Goal: Task Accomplishment & Management: Manage account settings

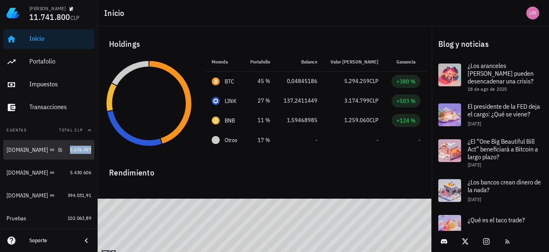
click at [70, 150] on span "5.676.497" at bounding box center [80, 150] width 21 height 6
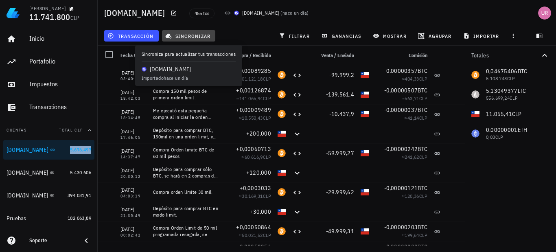
click at [198, 34] on span "sincronizar" at bounding box center [189, 36] width 44 height 7
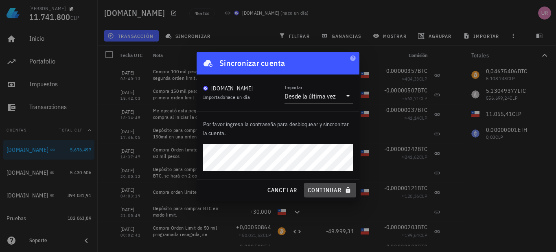
click at [336, 188] on span "continuar" at bounding box center [330, 190] width 46 height 7
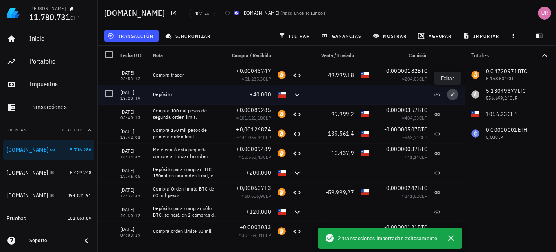
click at [450, 94] on icon "button" at bounding box center [452, 94] width 5 height 5
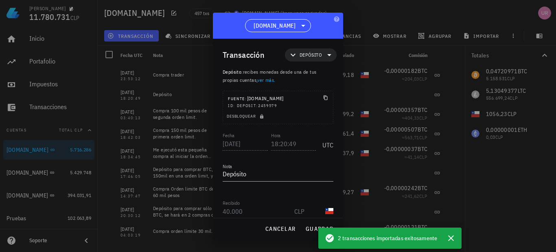
click at [257, 177] on textarea "Depósito" at bounding box center [278, 174] width 111 height 13
click at [309, 226] on span "guardar" at bounding box center [319, 228] width 28 height 7
type textarea "Depósito"
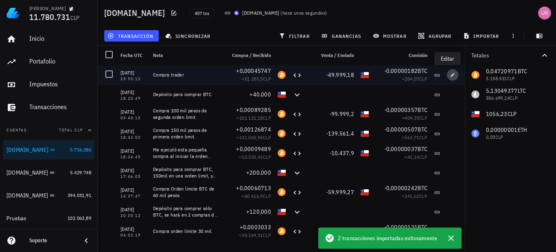
click at [450, 73] on icon "button" at bounding box center [452, 74] width 5 height 5
type input "23:53:12"
type textarea "Compra trader"
type input "0,00045747"
type input "BTC"
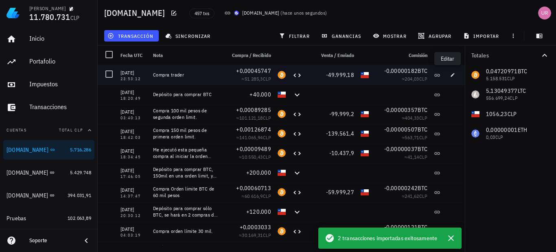
type input "49.999,18"
type input "CLP"
type input "0,00000182"
type input "BTC"
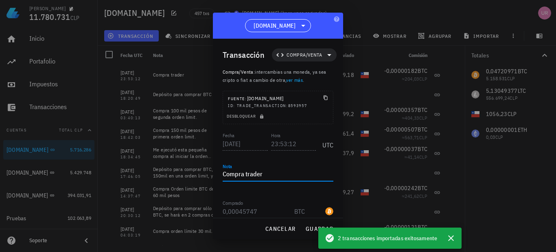
drag, startPoint x: 266, startPoint y: 175, endPoint x: 244, endPoint y: 175, distance: 22.0
click at [244, 175] on textarea "Compra trader" at bounding box center [278, 174] width 111 height 13
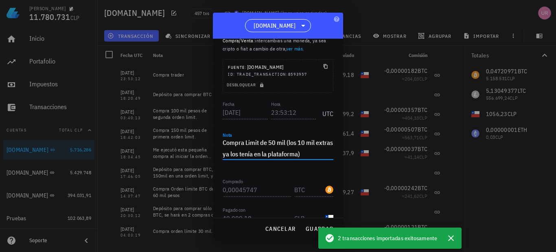
scroll to position [41, 0]
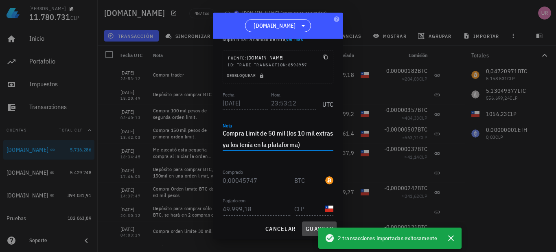
click at [312, 229] on span "guardar" at bounding box center [319, 228] width 28 height 7
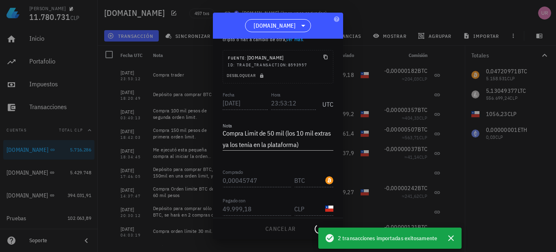
type textarea "Compra trader"
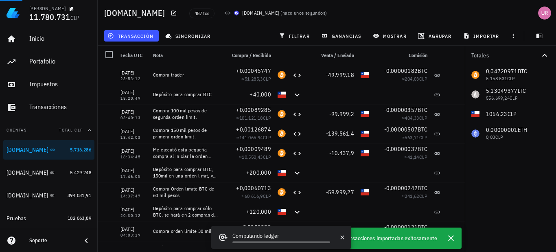
drag, startPoint x: 449, startPoint y: 235, endPoint x: 393, endPoint y: 38, distance: 203.9
click at [449, 234] on icon "button" at bounding box center [451, 238] width 10 height 10
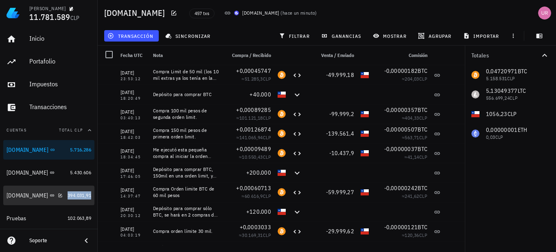
click at [68, 195] on span "394.031,91" at bounding box center [80, 195] width 24 height 6
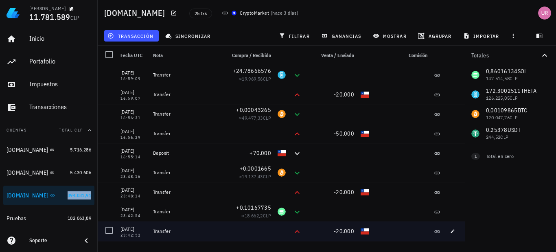
scroll to position [81, 0]
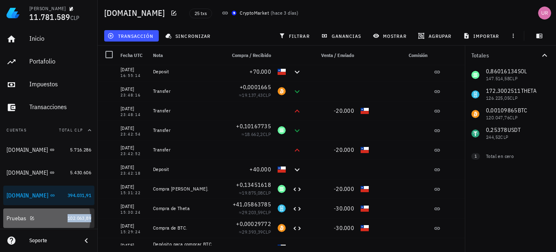
click at [74, 219] on span "102.063,89" at bounding box center [80, 218] width 24 height 6
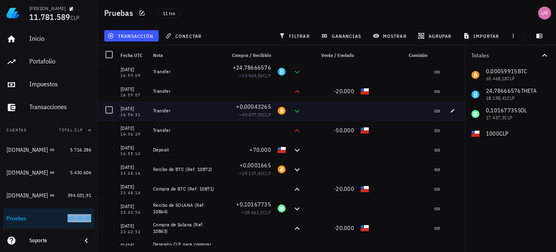
scroll to position [35, 0]
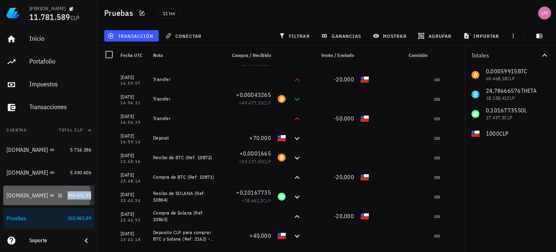
click at [72, 196] on span "394.031,91" at bounding box center [80, 195] width 24 height 6
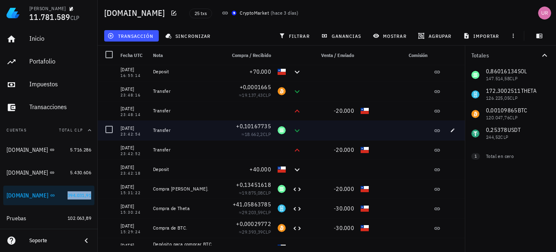
scroll to position [41, 0]
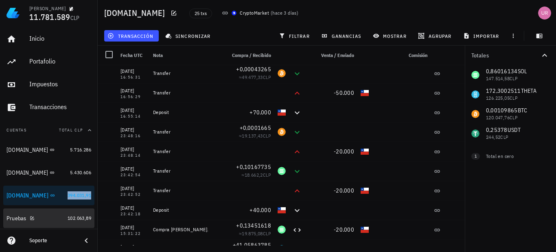
click at [73, 219] on span "102.063,89" at bounding box center [80, 218] width 24 height 6
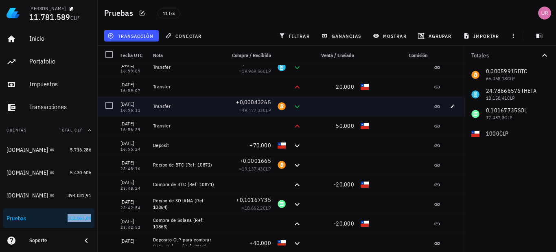
scroll to position [35, 0]
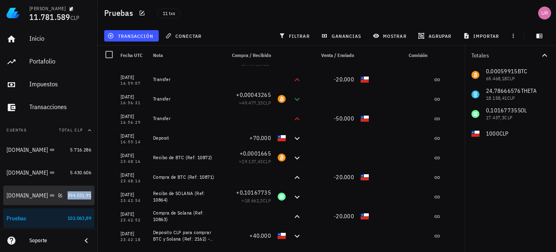
click at [69, 195] on span "394.031,91" at bounding box center [80, 195] width 24 height 6
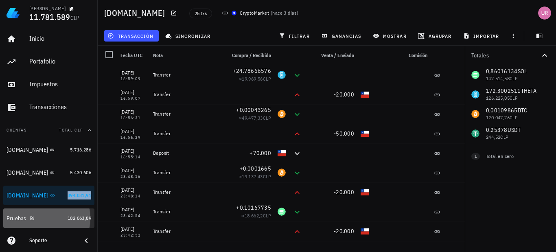
click at [75, 219] on span "102.063,89" at bounding box center [80, 218] width 24 height 6
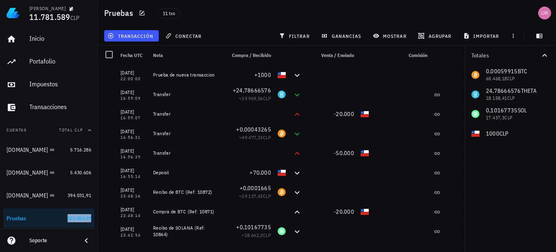
click at [109, 55] on div at bounding box center [109, 55] width 14 height 14
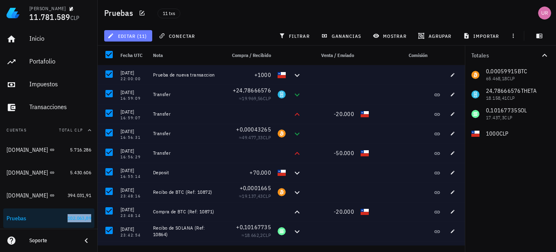
click at [140, 32] on button "editar (11)" at bounding box center [128, 35] width 48 height 11
click at [136, 52] on div "Eliminar" at bounding box center [135, 54] width 22 height 7
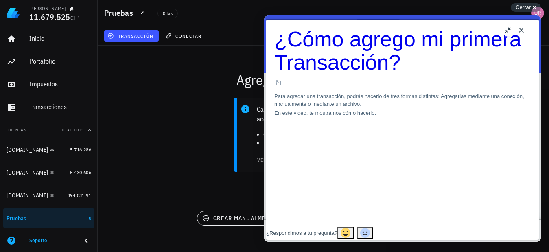
click at [521, 29] on button "Close" at bounding box center [521, 30] width 13 height 13
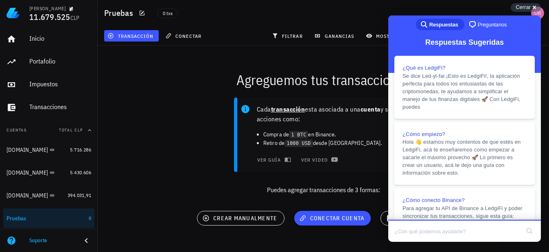
click at [518, 7] on span "Cerrar" at bounding box center [523, 7] width 15 height 6
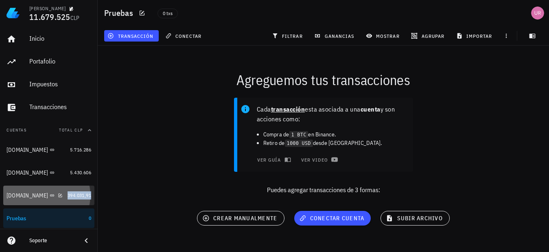
click at [74, 193] on span "394.031,91" at bounding box center [80, 195] width 24 height 6
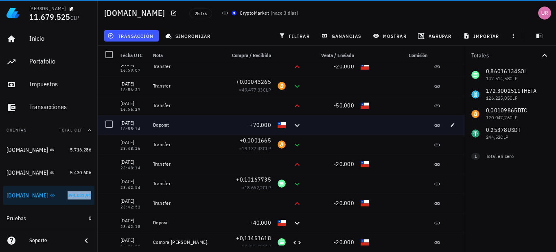
scroll to position [41, 0]
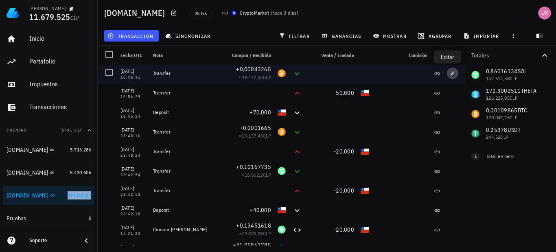
click at [450, 71] on icon "button" at bounding box center [452, 73] width 5 height 5
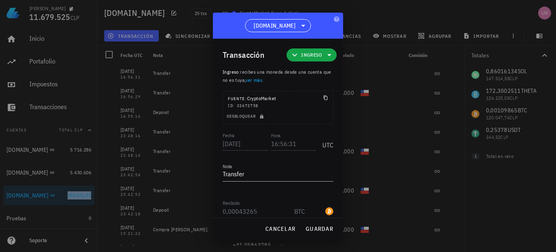
click at [319, 58] on span "Ingreso" at bounding box center [312, 54] width 40 height 13
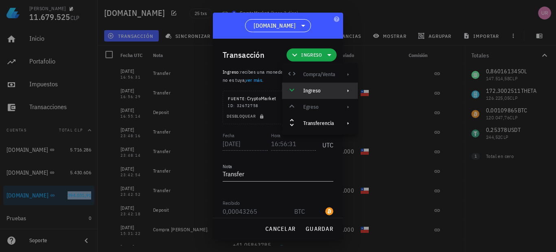
click at [325, 89] on div "Ingreso" at bounding box center [319, 91] width 32 height 7
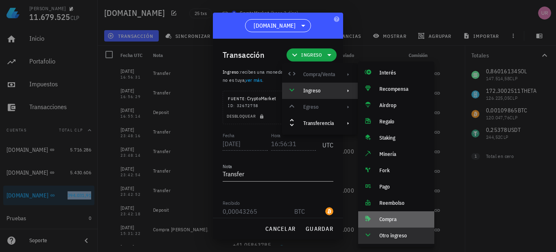
click at [381, 218] on div "Compra" at bounding box center [404, 219] width 48 height 7
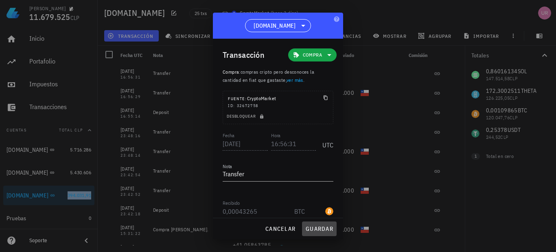
click at [325, 230] on span "guardar" at bounding box center [319, 228] width 28 height 7
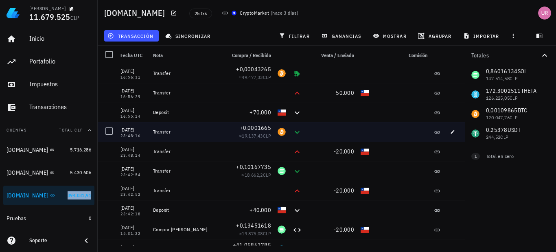
click at [112, 134] on div at bounding box center [109, 131] width 14 height 14
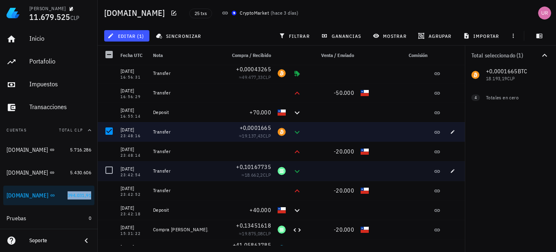
click at [112, 170] on div at bounding box center [109, 170] width 14 height 14
click at [135, 38] on button "editar (2)" at bounding box center [126, 35] width 45 height 11
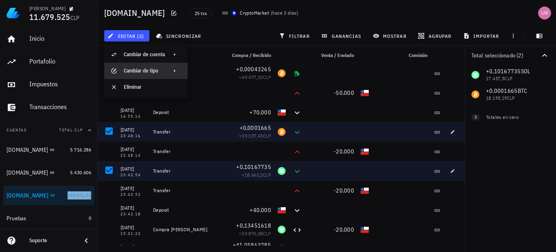
click at [152, 72] on div "Cambiar de tipo" at bounding box center [144, 71] width 41 height 7
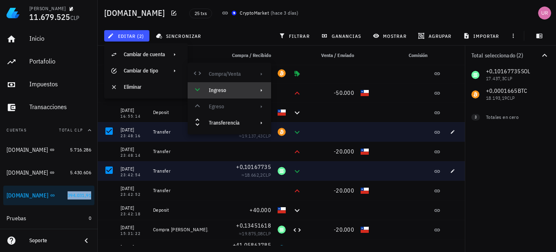
click at [246, 94] on div "Ingreso" at bounding box center [229, 90] width 83 height 16
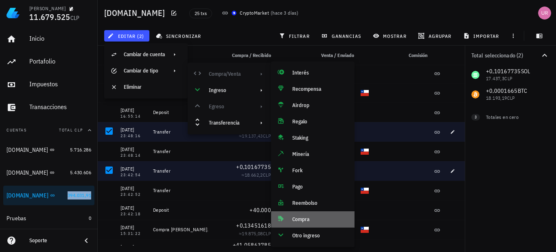
click at [304, 217] on div "Compra" at bounding box center [320, 219] width 56 height 7
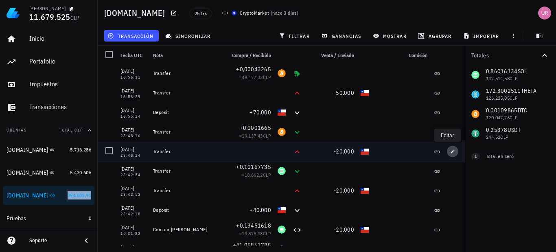
click at [450, 153] on icon "button" at bounding box center [452, 151] width 5 height 5
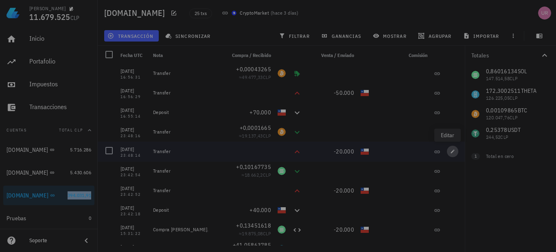
type input "[DATE]"
type input "23:48:14"
type input "20.000"
type input "CLP"
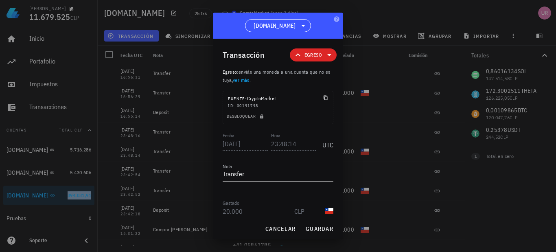
click at [310, 58] on span "Egreso" at bounding box center [314, 55] width 18 height 8
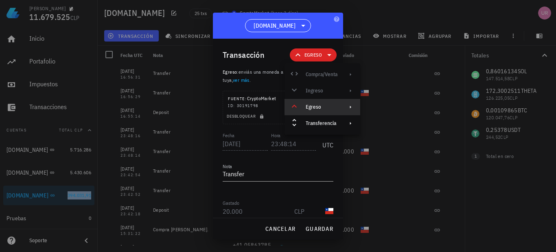
click at [331, 108] on div "Egreso" at bounding box center [322, 107] width 32 height 7
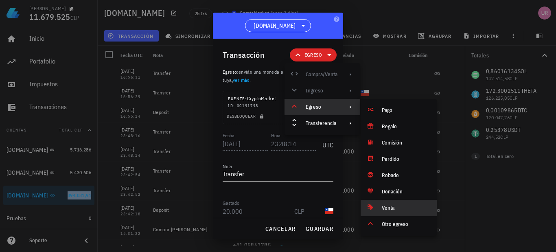
click at [384, 205] on div "Venta" at bounding box center [406, 208] width 48 height 7
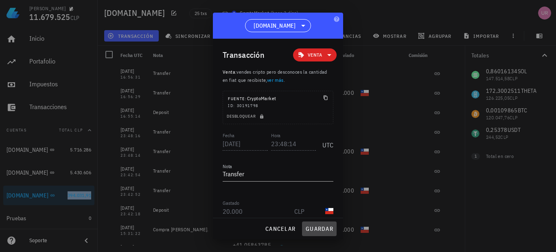
click at [320, 230] on span "guardar" at bounding box center [319, 228] width 28 height 7
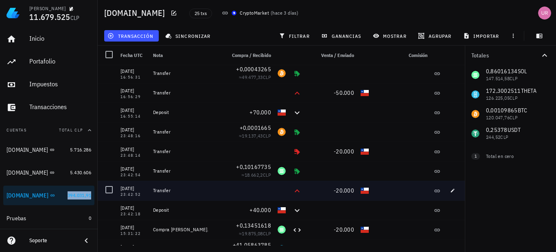
click at [108, 192] on div at bounding box center [109, 190] width 14 height 14
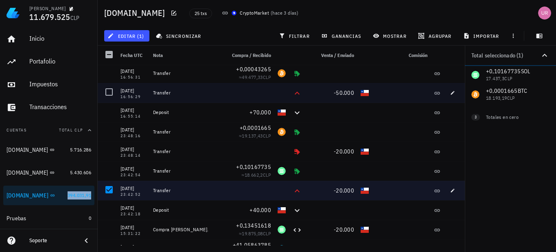
click at [110, 92] on div at bounding box center [109, 92] width 14 height 14
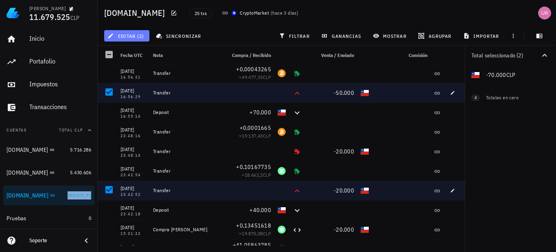
click at [135, 31] on button "editar (2)" at bounding box center [126, 35] width 45 height 11
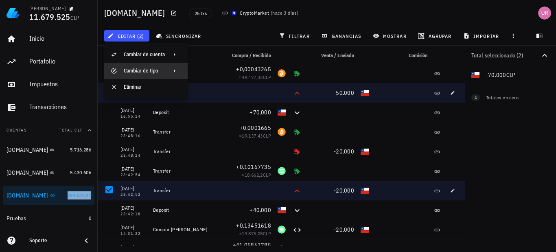
click at [145, 69] on div "Cambiar de tipo" at bounding box center [144, 71] width 41 height 7
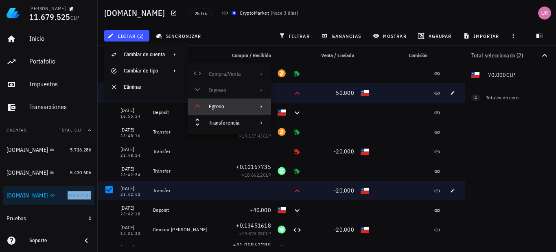
click at [251, 108] on div "Egreso" at bounding box center [229, 107] width 83 height 16
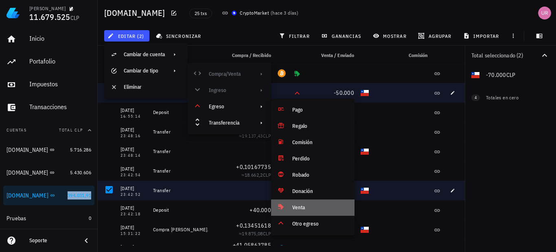
click at [299, 204] on div "Venta" at bounding box center [312, 208] width 83 height 16
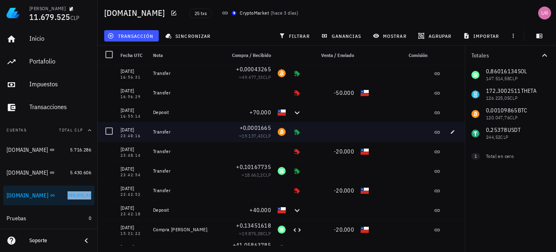
scroll to position [0, 0]
